Goal: Find specific page/section: Find specific page/section

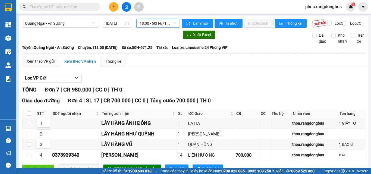
click at [140, 27] on span "18:00 - 50H-671.25" at bounding box center [158, 23] width 36 height 8
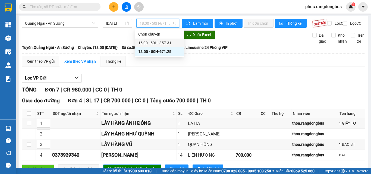
drag, startPoint x: 145, startPoint y: 40, endPoint x: 150, endPoint y: 42, distance: 4.9
click at [146, 40] on div "15:00 - 50H -357.31" at bounding box center [159, 43] width 42 height 6
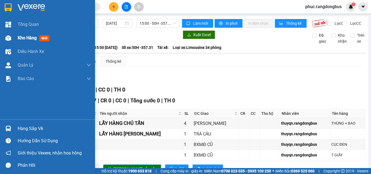
click at [13, 35] on div "Kho hàng mới" at bounding box center [47, 38] width 95 height 14
